Goal: Task Accomplishment & Management: Manage account settings

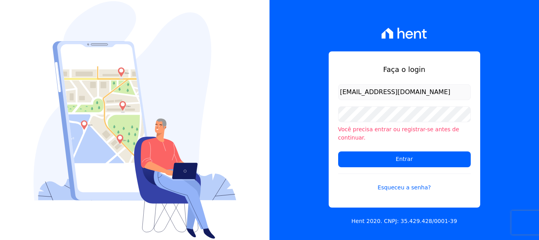
click at [379, 100] on input "[EMAIL_ADDRESS][DOMAIN_NAME]" at bounding box center [404, 92] width 133 height 16
drag, startPoint x: 392, startPoint y: 96, endPoint x: 332, endPoint y: 92, distance: 60.5
click at [332, 92] on div "Faça o login [EMAIL_ADDRESS][DOMAIN_NAME] Você precisa entrar ou registrar-[PER…" at bounding box center [405, 129] width 152 height 156
type input "[EMAIL_ADDRESS][DOMAIN_NAME]"
click at [397, 184] on link "Esqueceu a senha?" at bounding box center [404, 182] width 133 height 18
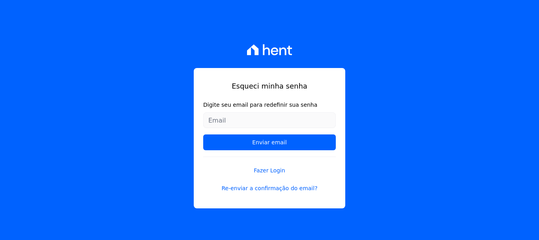
click at [228, 122] on input "Digite seu email para redefinir sua senha" at bounding box center [269, 120] width 133 height 16
type input "[EMAIL_ADDRESS][PERSON_NAME][DOMAIN_NAME]"
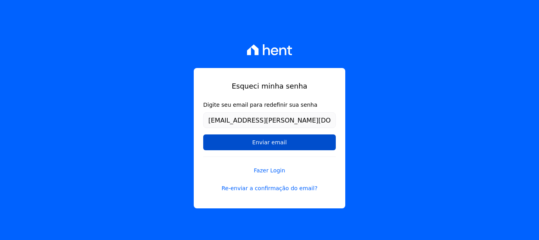
click at [254, 141] on input "Enviar email" at bounding box center [269, 142] width 133 height 16
